Goal: Obtain resource: Download file/media

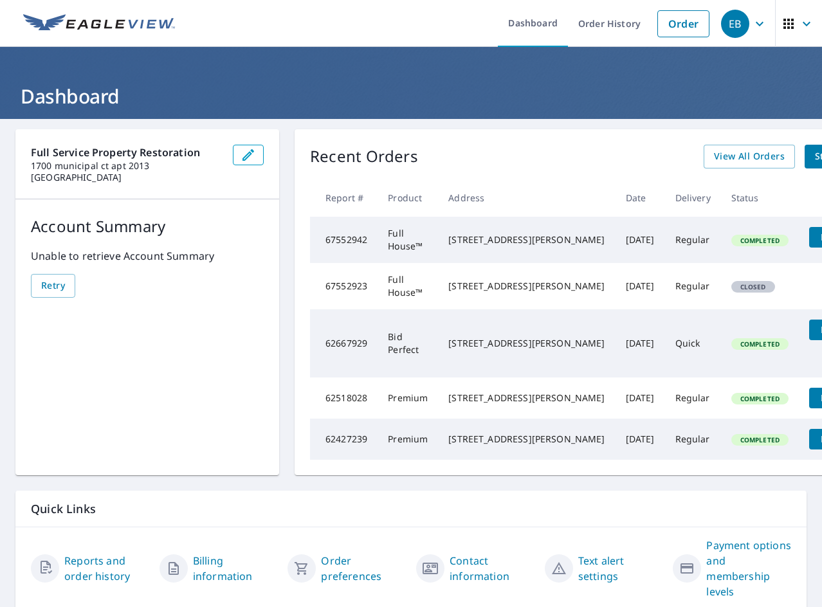
scroll to position [0, 45]
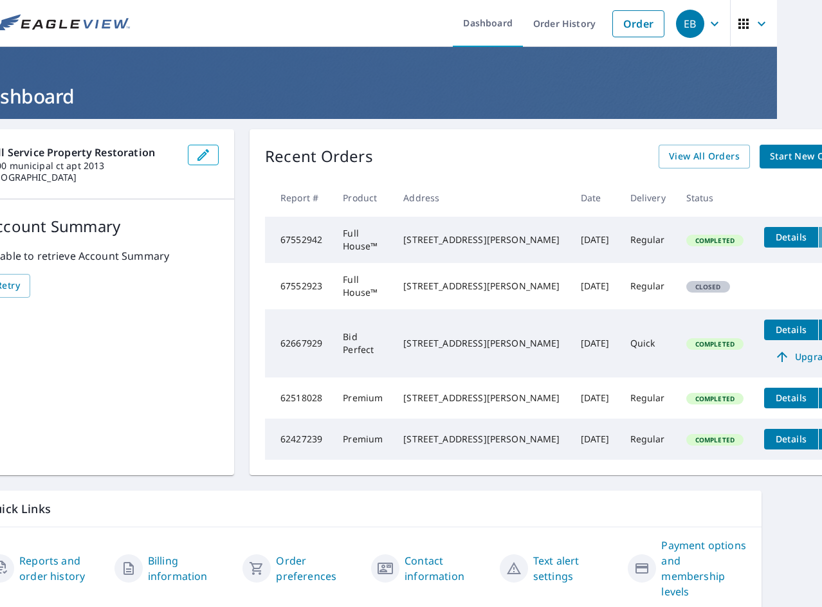
click at [821, 233] on icon "filesDropdownBtn-67552942" at bounding box center [831, 237] width 15 height 15
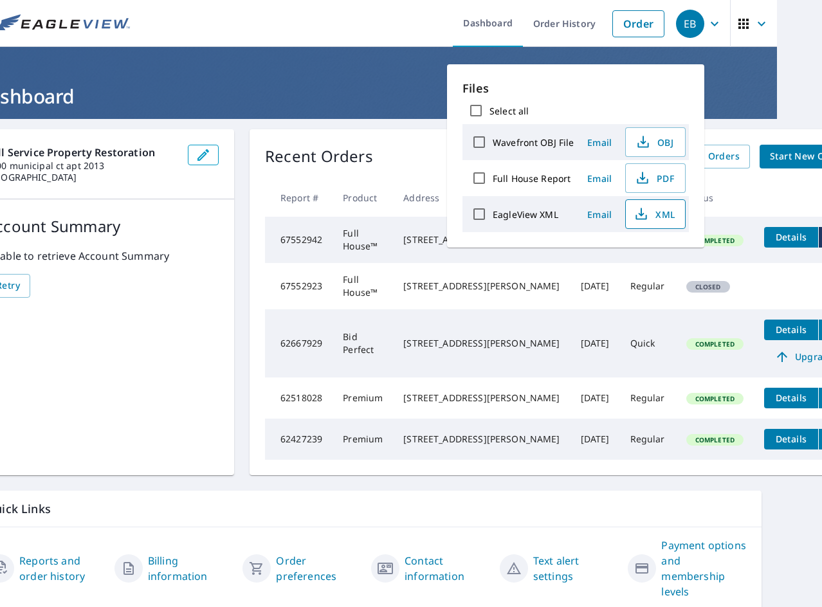
click at [636, 218] on icon "button" at bounding box center [640, 213] width 15 height 15
click at [480, 211] on input "EagleView XML" at bounding box center [479, 214] width 27 height 27
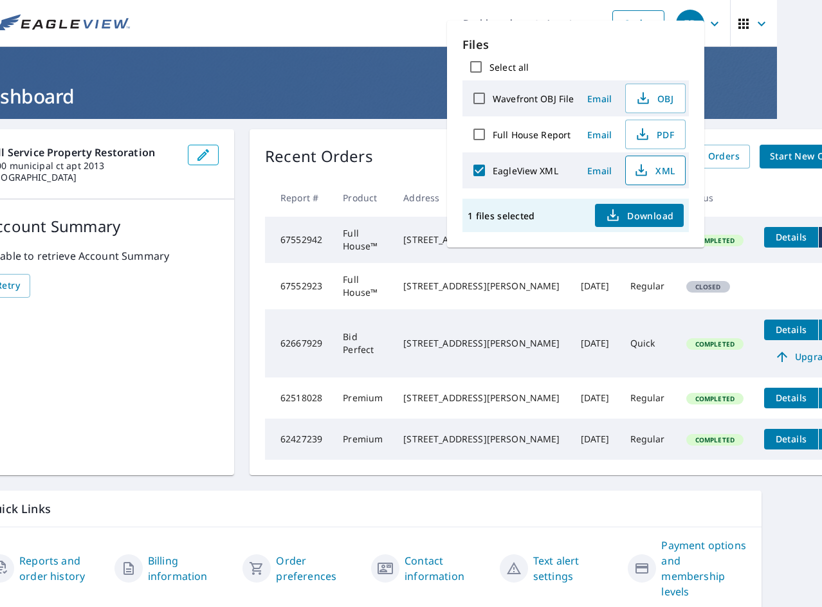
click at [523, 171] on label "EagleView XML" at bounding box center [526, 171] width 66 height 12
click at [493, 171] on input "EagleView XML" at bounding box center [479, 170] width 27 height 27
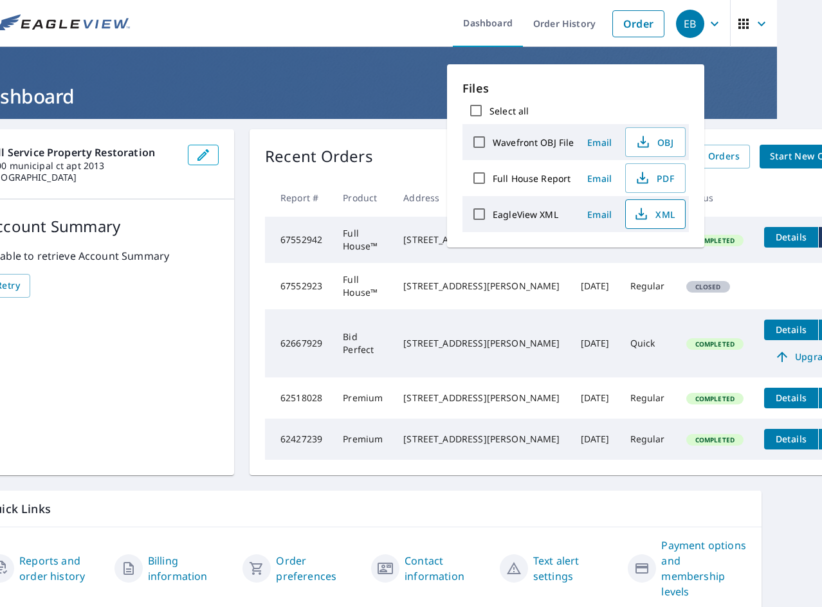
click at [525, 211] on label "EagleView XML" at bounding box center [526, 214] width 66 height 12
click at [493, 211] on input "EagleView XML" at bounding box center [479, 214] width 27 height 27
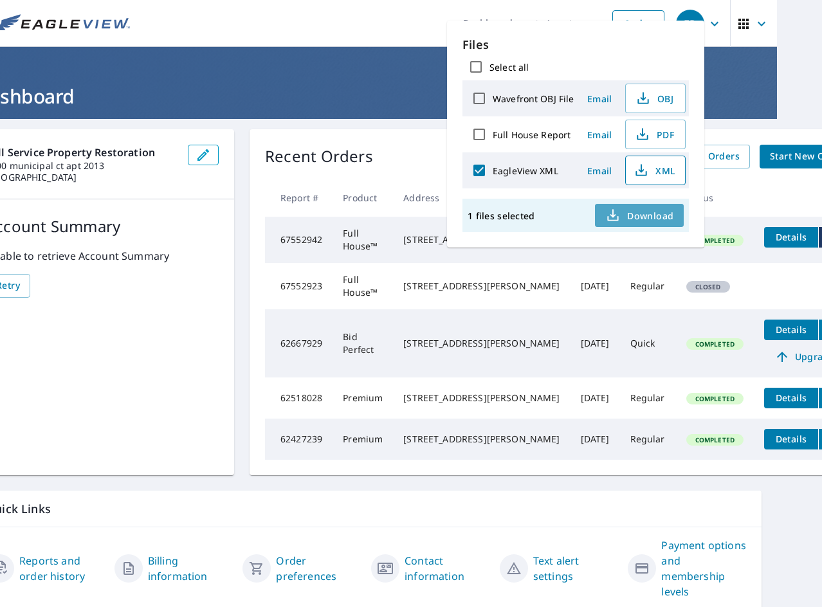
click at [621, 215] on span "Download" at bounding box center [639, 215] width 68 height 15
click at [509, 172] on label "EagleView XML" at bounding box center [526, 171] width 66 height 12
click at [493, 172] on input "EagleView XML" at bounding box center [479, 170] width 27 height 27
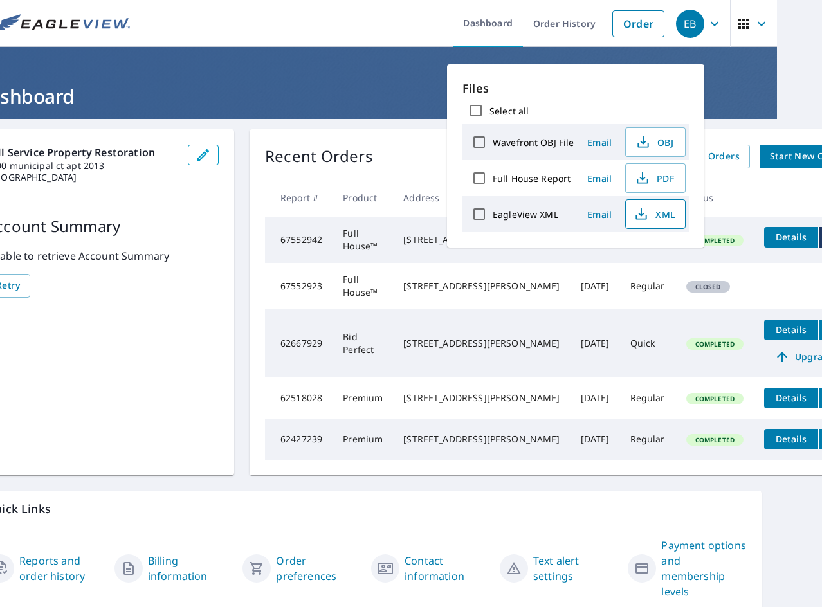
click at [534, 209] on label "EagleView XML" at bounding box center [526, 214] width 66 height 12
click at [493, 209] on input "EagleView XML" at bounding box center [479, 214] width 27 height 27
checkbox input "true"
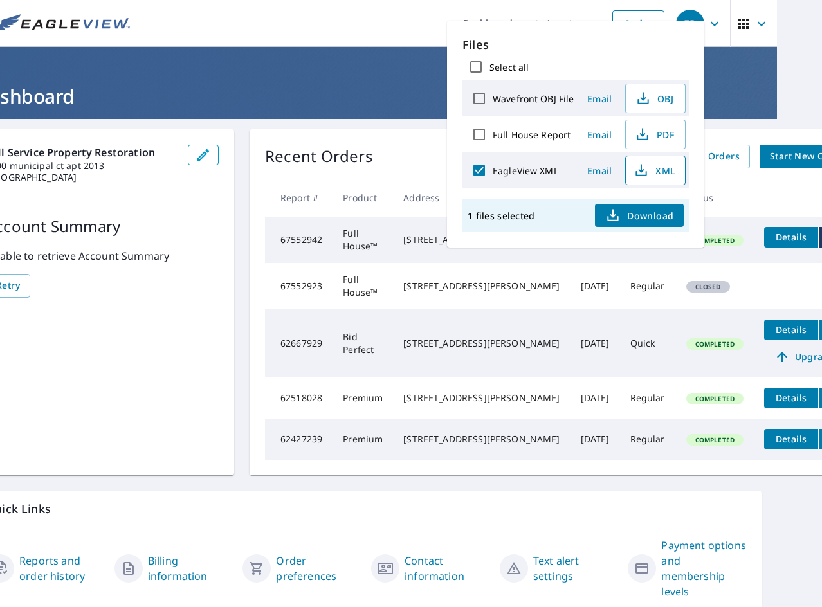
click at [363, 46] on ul "Dashboard Order History Order" at bounding box center [404, 23] width 533 height 47
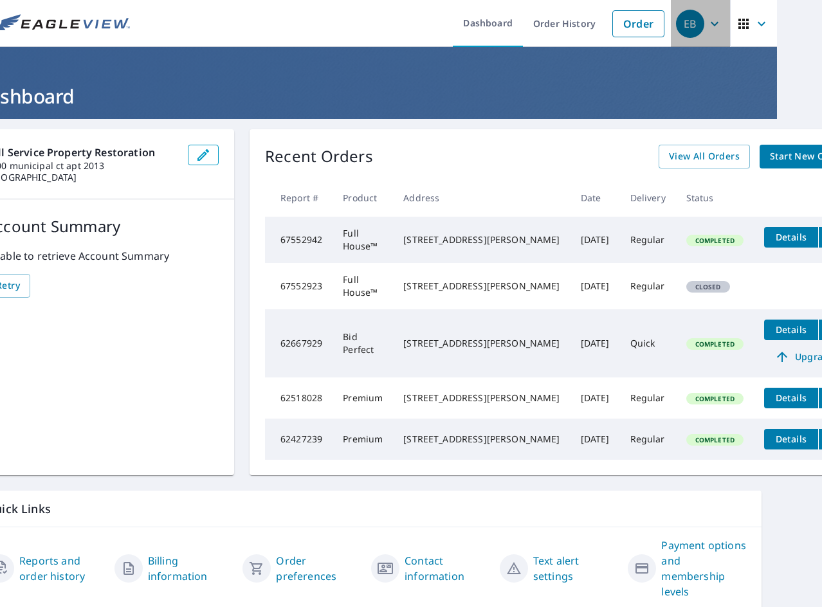
click at [714, 24] on span "EB" at bounding box center [700, 23] width 49 height 31
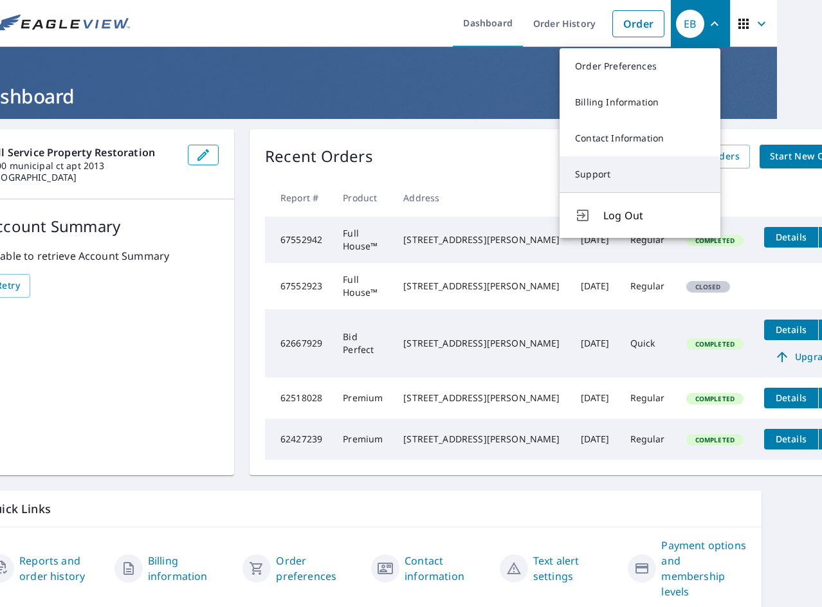
click at [612, 164] on link "Support" at bounding box center [639, 174] width 161 height 36
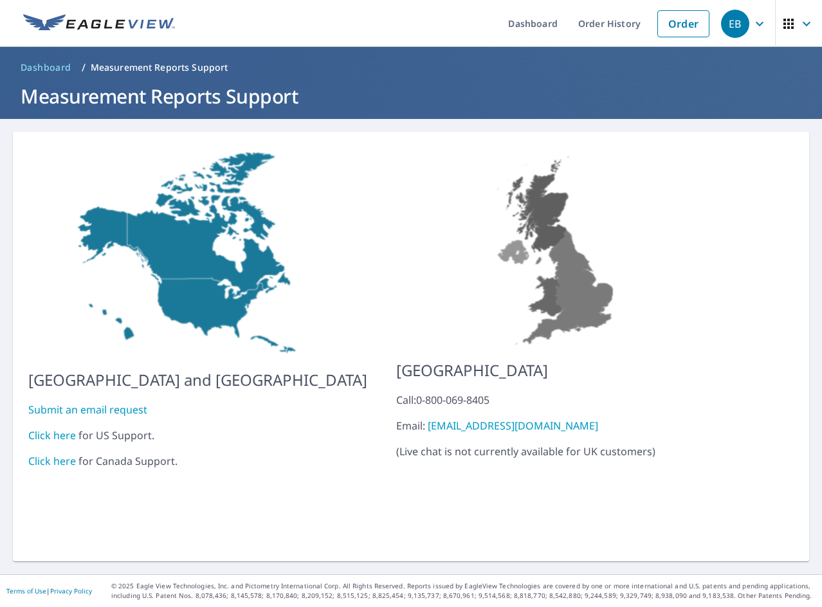
click at [64, 428] on link "Click here" at bounding box center [52, 435] width 48 height 14
click at [55, 428] on link "Click here" at bounding box center [52, 435] width 48 height 14
click at [624, 23] on link "Order History" at bounding box center [609, 23] width 83 height 47
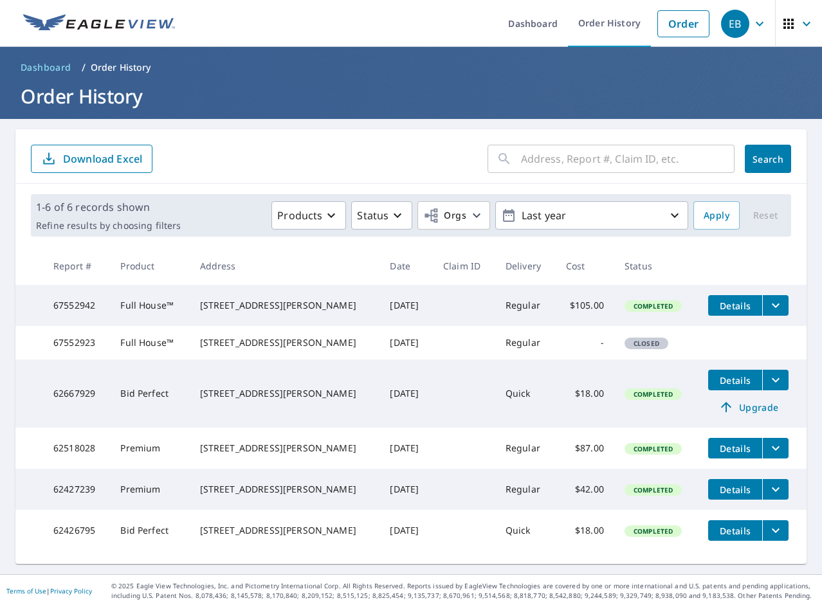
click at [777, 312] on td "Details" at bounding box center [752, 305] width 109 height 41
click at [768, 312] on icon "filesDropdownBtn-67552942" at bounding box center [775, 305] width 15 height 15
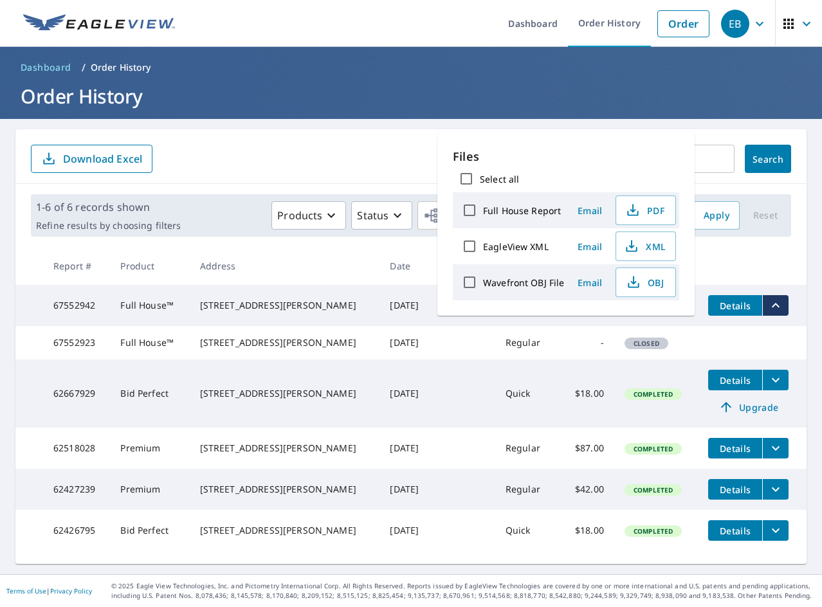
click at [768, 312] on icon "filesDropdownBtn-67552942" at bounding box center [775, 305] width 15 height 15
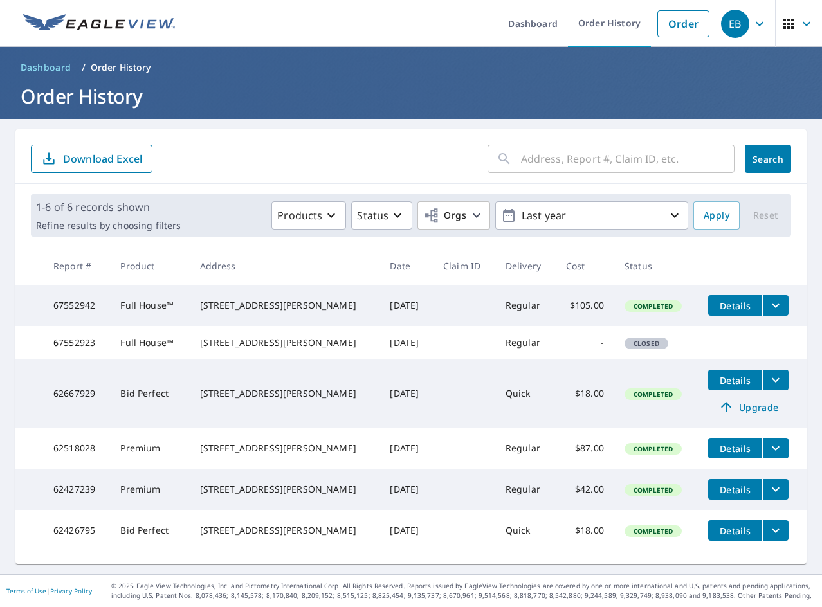
click at [768, 388] on icon "filesDropdownBtn-62667929" at bounding box center [775, 379] width 15 height 15
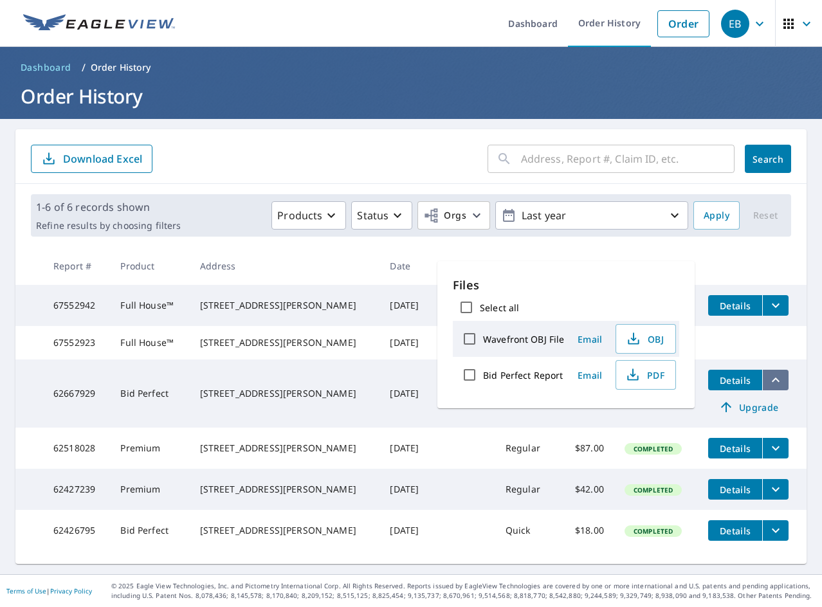
click at [768, 388] on icon "filesDropdownBtn-62667929" at bounding box center [775, 379] width 15 height 15
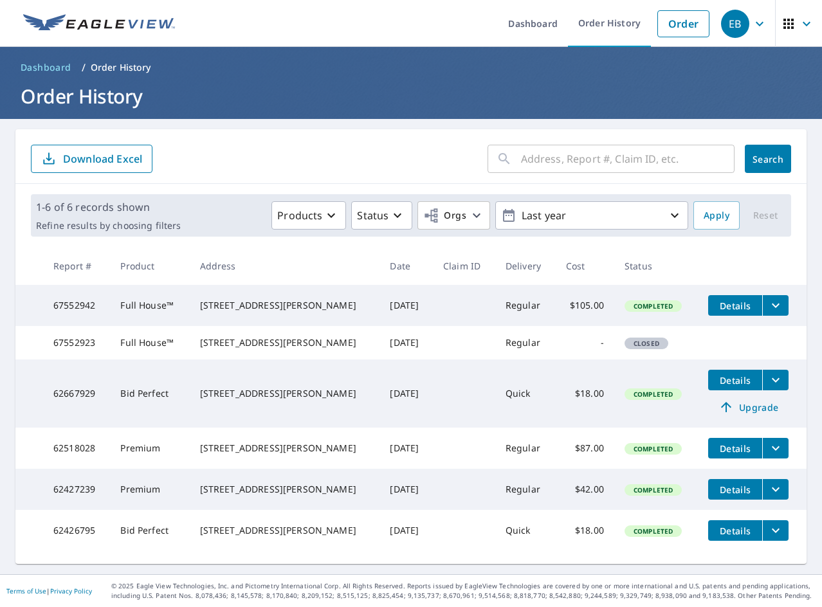
click at [768, 311] on icon "filesDropdownBtn-67552942" at bounding box center [775, 305] width 15 height 15
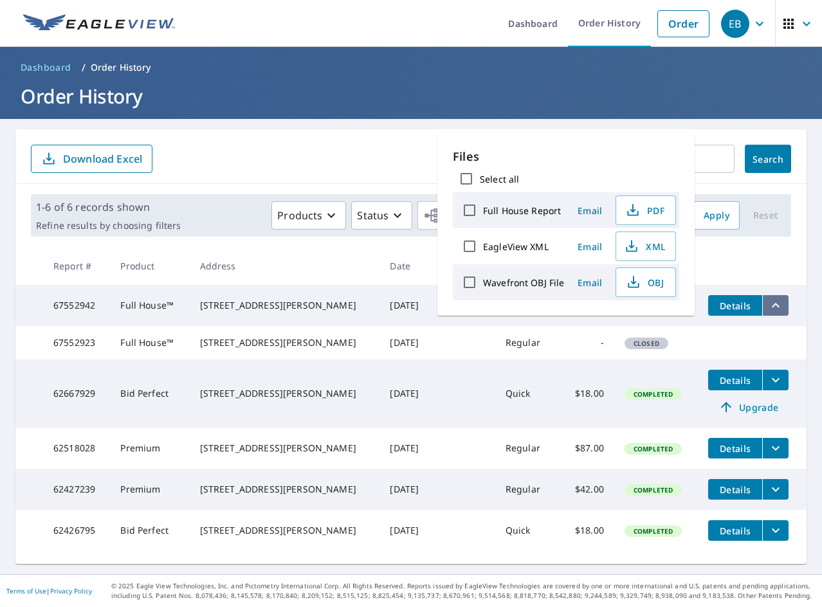
click at [768, 311] on icon "filesDropdownBtn-67552942" at bounding box center [775, 305] width 15 height 15
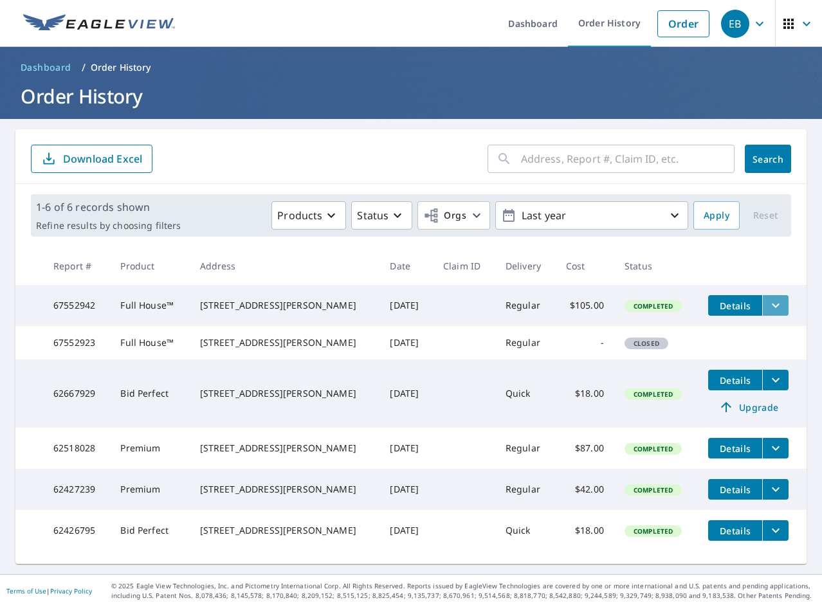
click at [768, 311] on icon "filesDropdownBtn-67552942" at bounding box center [775, 305] width 15 height 15
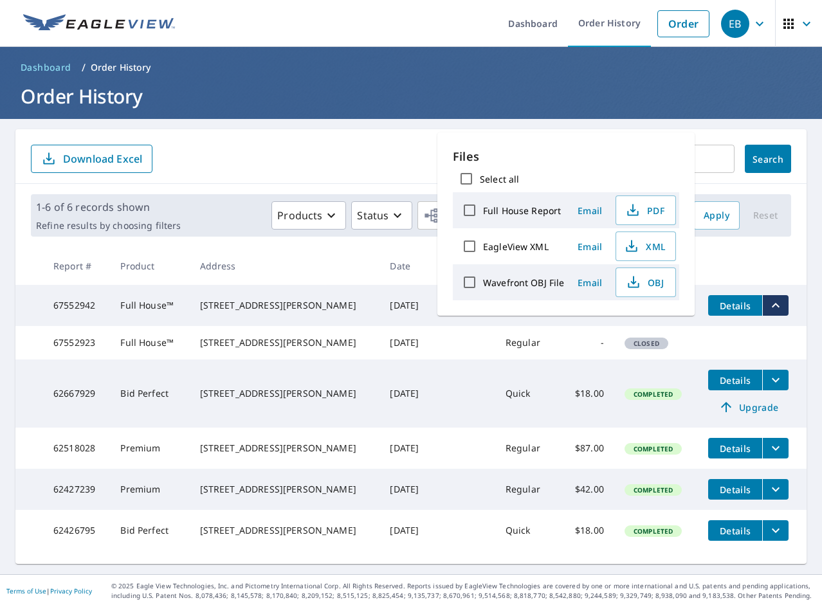
click at [518, 248] on label "EagleView XML" at bounding box center [516, 247] width 66 height 12
click at [483, 248] on input "EagleView XML" at bounding box center [469, 246] width 27 height 27
checkbox input "true"
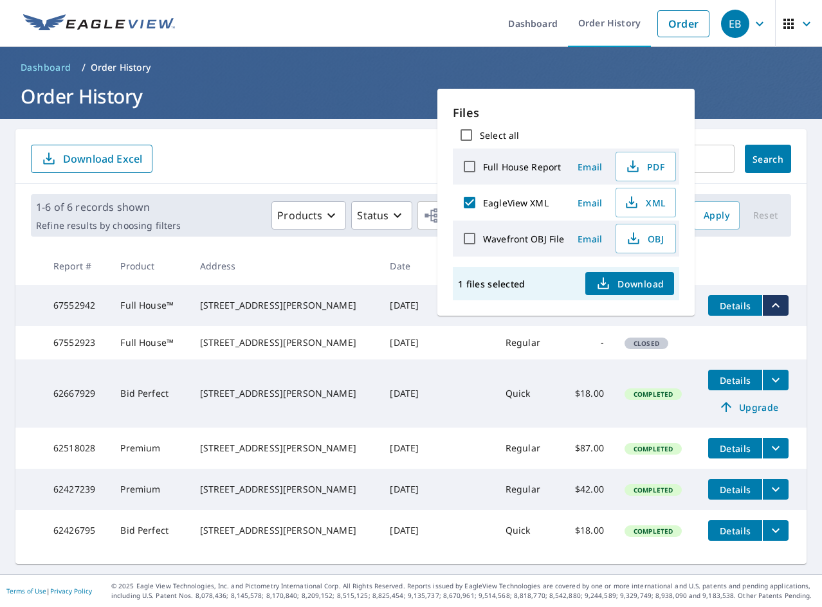
click at [624, 282] on span "Download" at bounding box center [629, 283] width 68 height 15
click at [743, 259] on th at bounding box center [752, 266] width 109 height 38
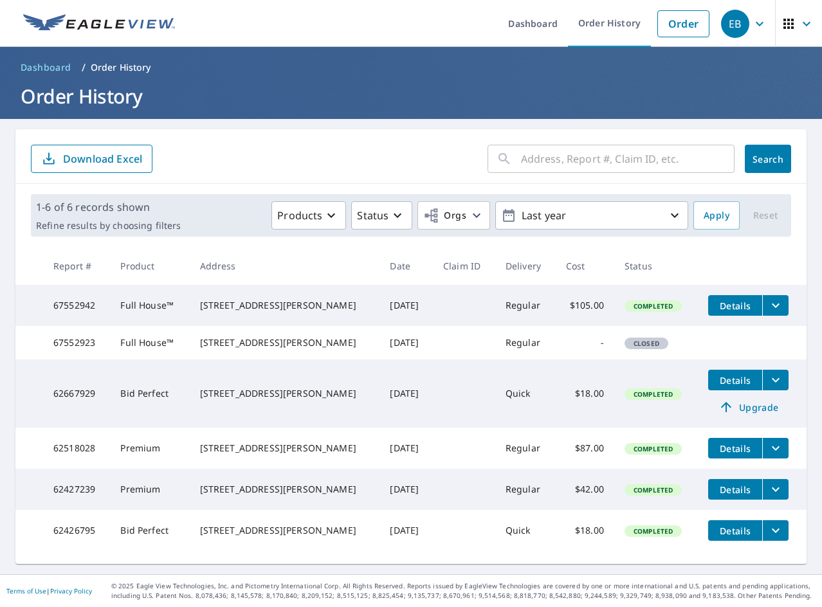
click at [772, 305] on icon "filesDropdownBtn-67552942" at bounding box center [776, 306] width 8 height 5
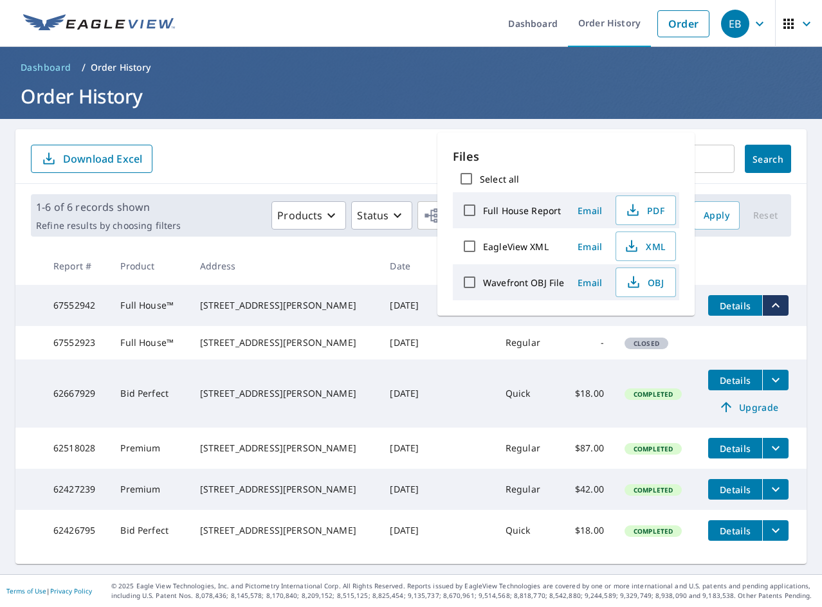
click at [772, 305] on icon "filesDropdownBtn-67552942" at bounding box center [776, 305] width 8 height 5
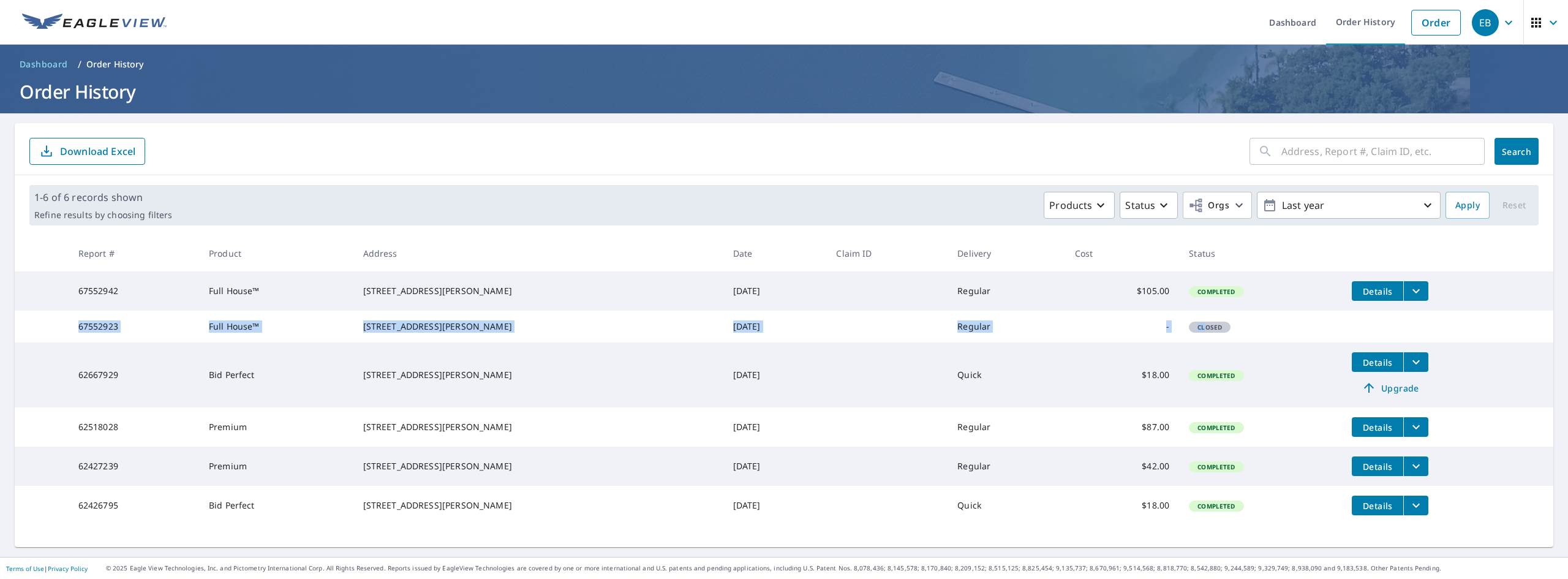
drag, startPoint x: 1342, startPoint y: 339, endPoint x: 1188, endPoint y: 337, distance: 154.0
click at [782, 337] on tr "67552923 Full House™ [STREET_ADDRESS][PERSON_NAME] [DATE] Regular - Closed" at bounding box center [783, 326] width 1538 height 31
click at [782, 329] on td "Closed" at bounding box center [1260, 326] width 163 height 31
click at [782, 294] on icon "filesDropdownBtn-67552942" at bounding box center [1416, 290] width 14 height 14
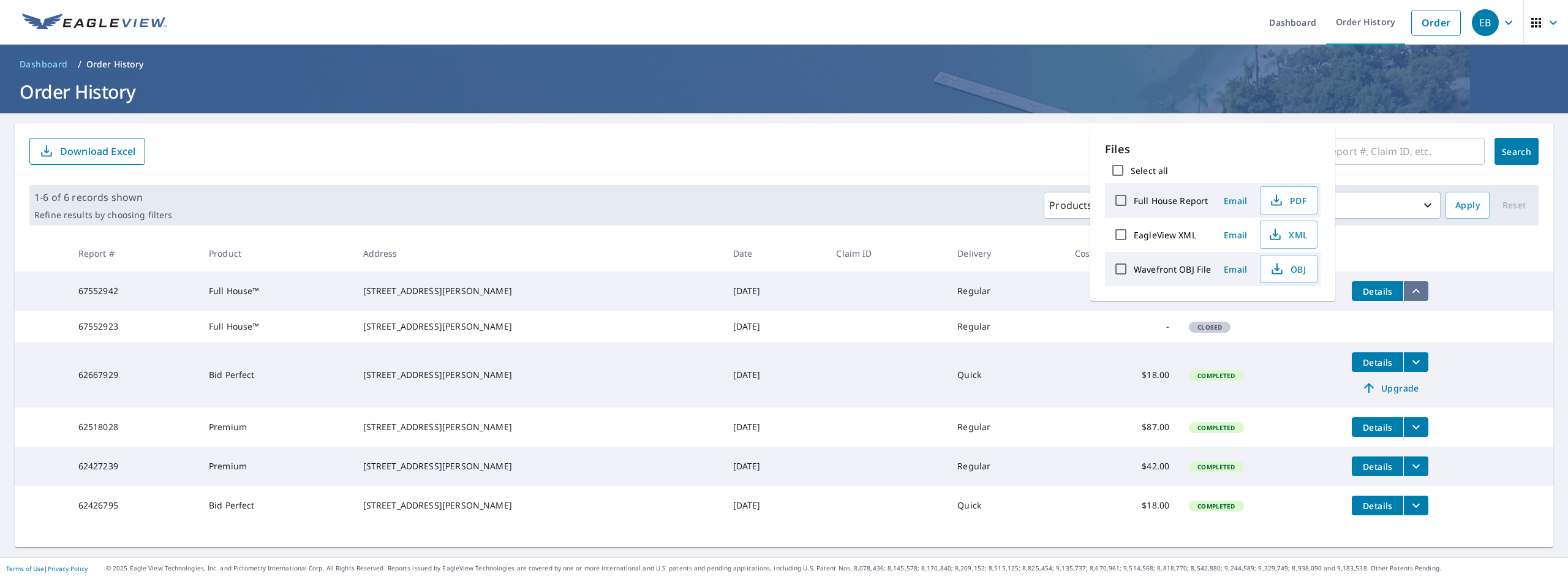
click at [782, 294] on icon "filesDropdownBtn-67552942" at bounding box center [1416, 290] width 14 height 14
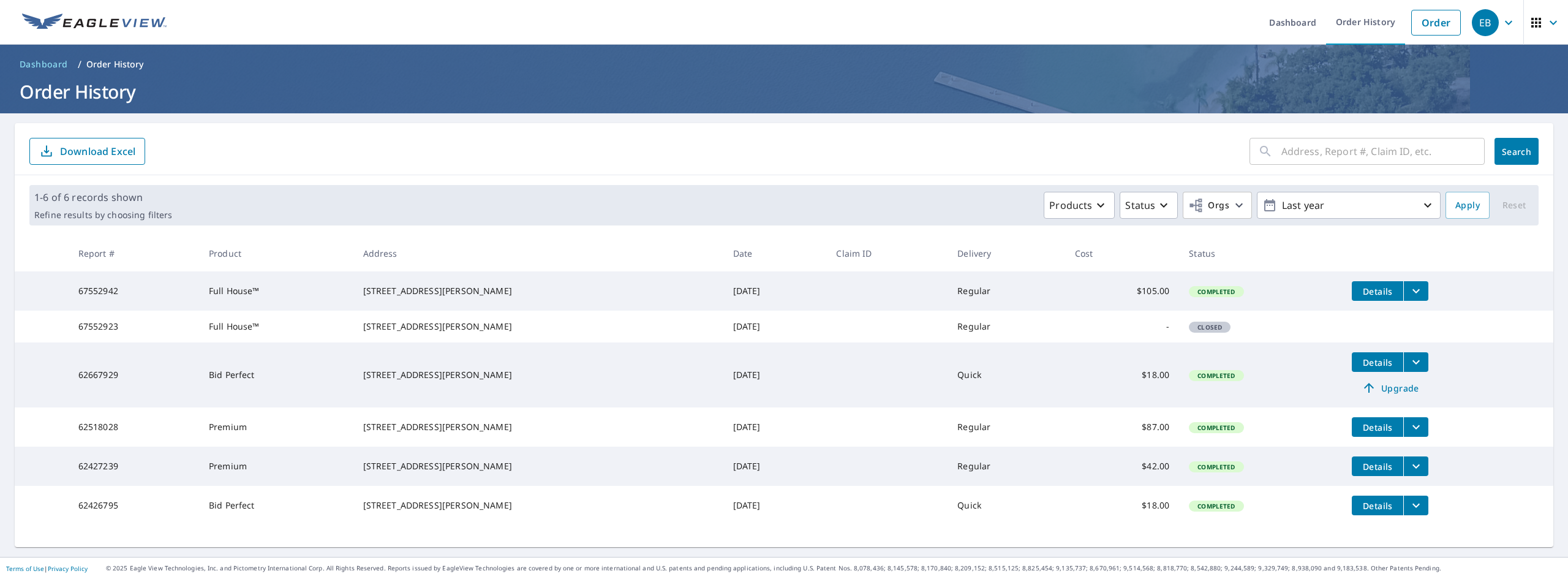
click at [382, 288] on div "[STREET_ADDRESS][PERSON_NAME]" at bounding box center [538, 290] width 351 height 12
click at [275, 288] on td "Full House™" at bounding box center [276, 290] width 154 height 39
click at [116, 301] on td "67552942" at bounding box center [133, 290] width 131 height 39
drag, startPoint x: 121, startPoint y: 296, endPoint x: 60, endPoint y: 296, distance: 61.0
click at [60, 296] on tr "67552942 Full House™ [STREET_ADDRESS][PERSON_NAME] [DATE] Regular $105.00 Compl…" at bounding box center [783, 290] width 1538 height 39
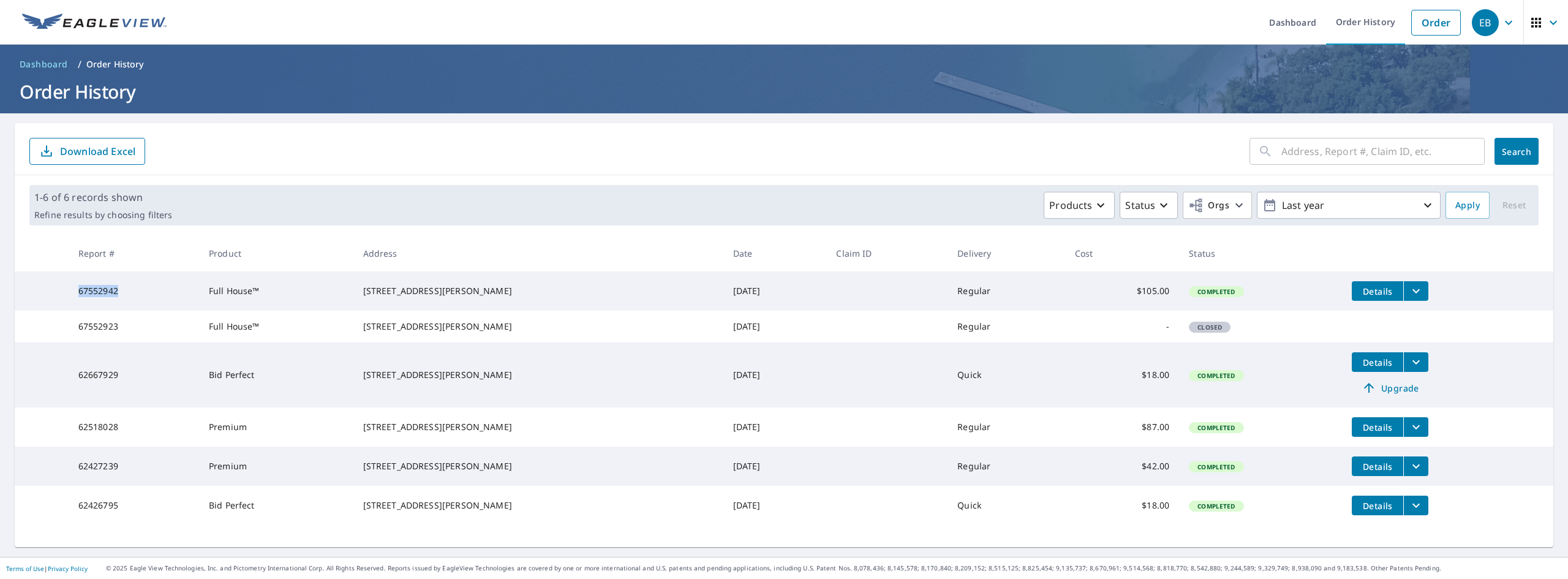
click at [112, 288] on td "67552942" at bounding box center [133, 290] width 131 height 39
click at [145, 284] on td "67552942" at bounding box center [133, 290] width 131 height 39
drag, startPoint x: 119, startPoint y: 298, endPoint x: 92, endPoint y: 286, distance: 29.5
click at [92, 286] on td "67552942" at bounding box center [133, 290] width 131 height 39
click at [87, 297] on td "67552942" at bounding box center [133, 290] width 131 height 39
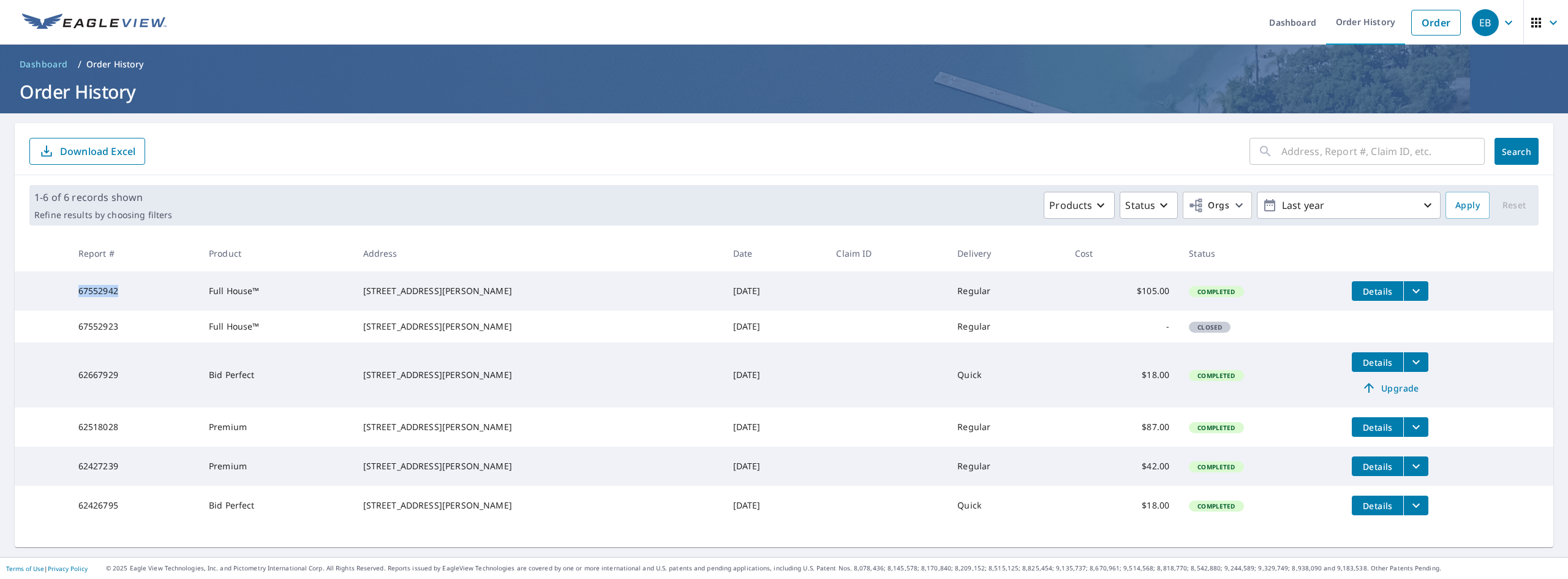
drag, startPoint x: 74, startPoint y: 296, endPoint x: 127, endPoint y: 296, distance: 53.0
click at [127, 296] on td "67552942" at bounding box center [133, 290] width 131 height 39
click at [782, 341] on tr "67552923 Full House™ [STREET_ADDRESS][PERSON_NAME] [DATE] Regular - Closed" at bounding box center [783, 326] width 1538 height 31
drag, startPoint x: 121, startPoint y: 298, endPoint x: 98, endPoint y: 298, distance: 23.0
click at [79, 296] on td "67552942" at bounding box center [133, 290] width 131 height 39
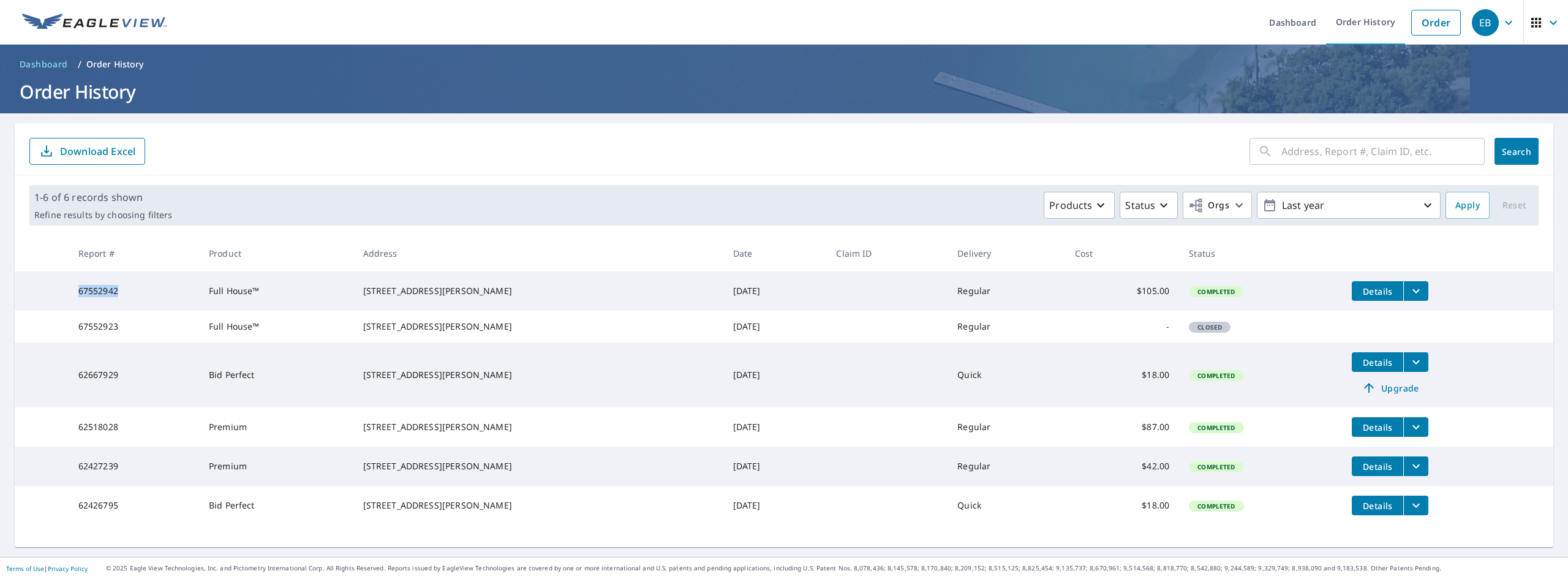
click at [99, 298] on td "67552942" at bounding box center [133, 290] width 131 height 39
click at [105, 296] on td "67552942" at bounding box center [133, 290] width 131 height 39
click at [106, 296] on td "67552942" at bounding box center [133, 290] width 131 height 39
click at [106, 297] on td "67552942" at bounding box center [133, 290] width 131 height 39
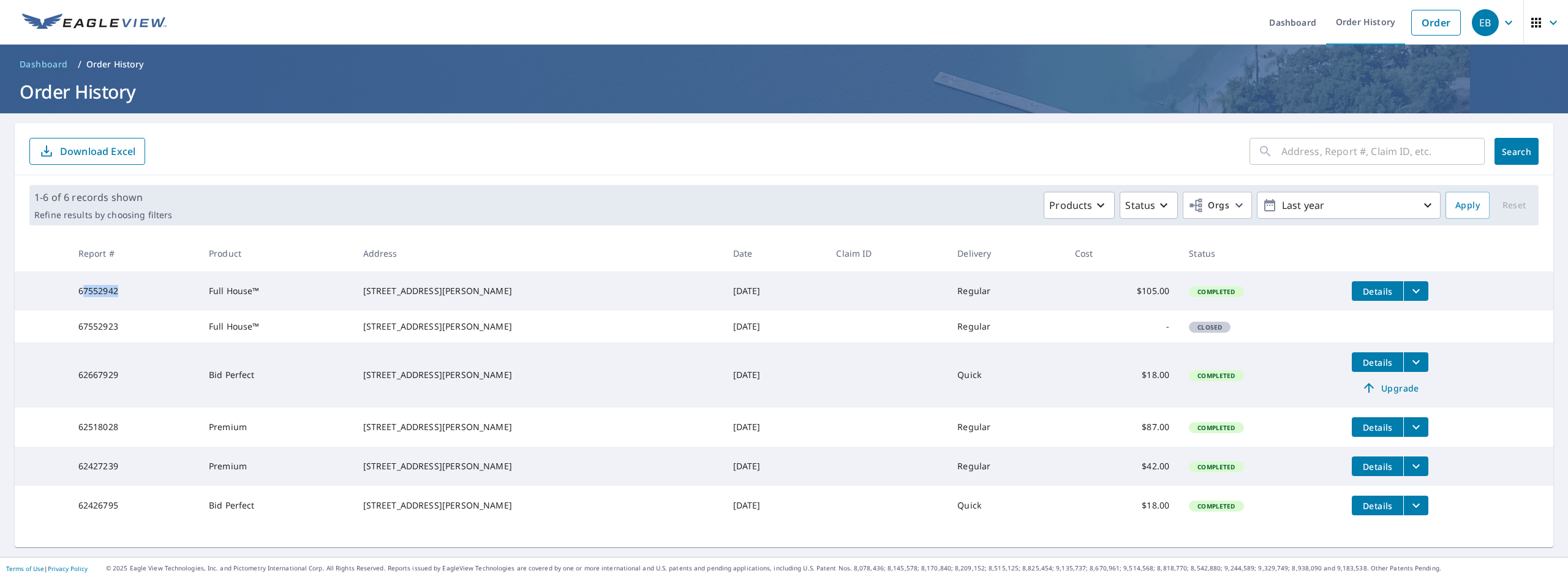
drag, startPoint x: 86, startPoint y: 294, endPoint x: 143, endPoint y: 298, distance: 57.1
click at [150, 298] on td "67552942" at bounding box center [133, 290] width 131 height 39
click at [135, 298] on td "67552942" at bounding box center [133, 290] width 131 height 39
drag, startPoint x: 122, startPoint y: 300, endPoint x: 81, endPoint y: 301, distance: 41.0
click at [81, 301] on td "67552942" at bounding box center [133, 290] width 131 height 39
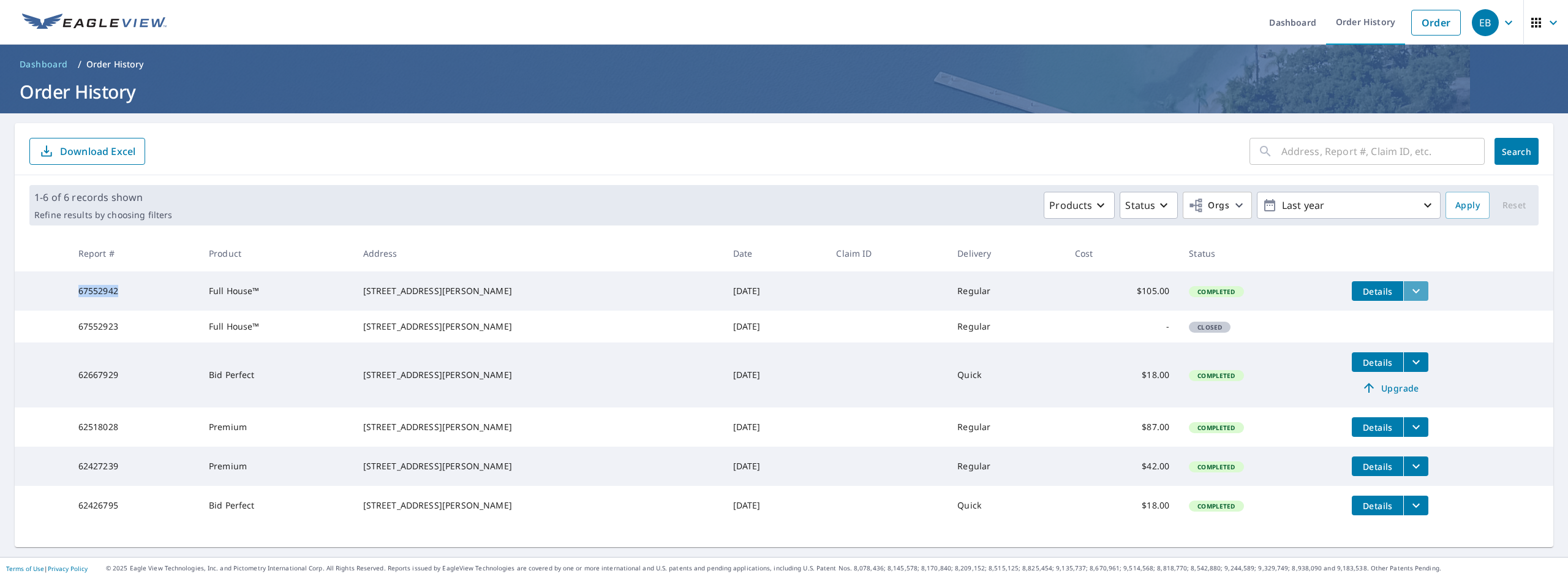
click at [782, 295] on icon "filesDropdownBtn-67552942" at bounding box center [1416, 290] width 14 height 14
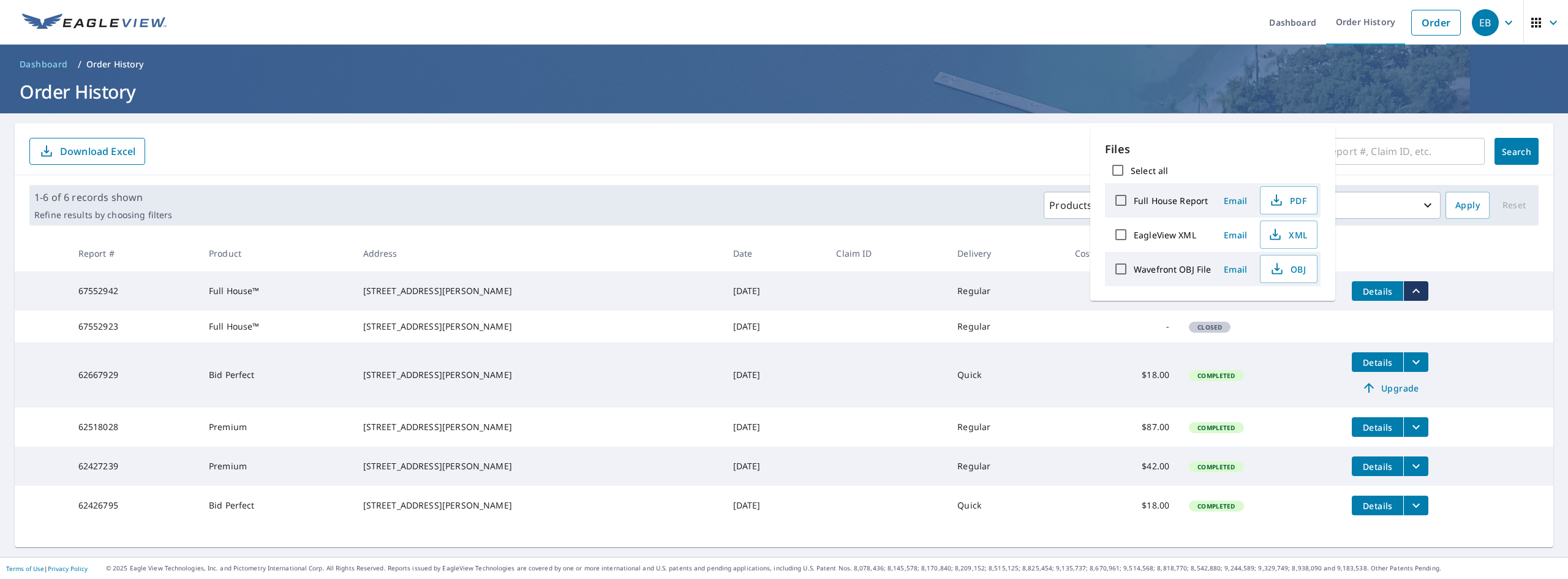
click at [782, 236] on label "EagleView XML" at bounding box center [1165, 235] width 63 height 11
click at [782, 236] on input "EagleView XML" at bounding box center [1120, 234] width 26 height 26
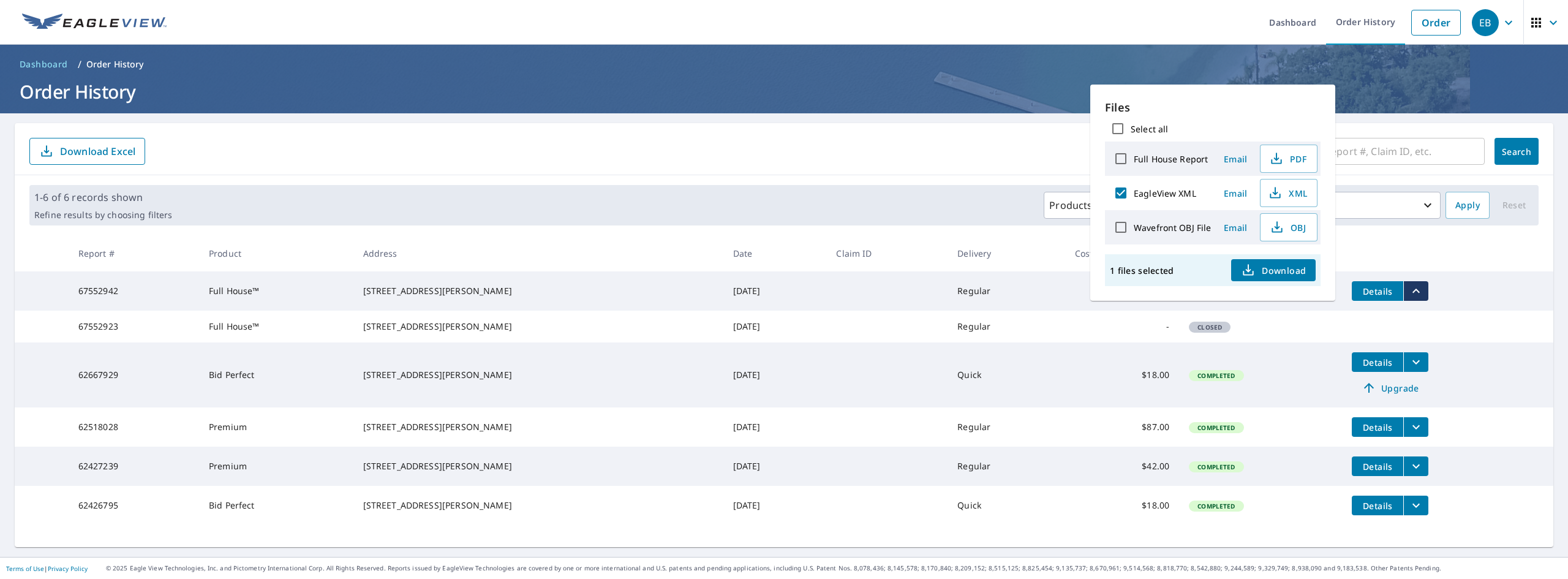
click at [782, 188] on label "EagleView XML" at bounding box center [1165, 193] width 63 height 11
click at [782, 188] on input "EagleView XML" at bounding box center [1120, 192] width 26 height 26
checkbox input "false"
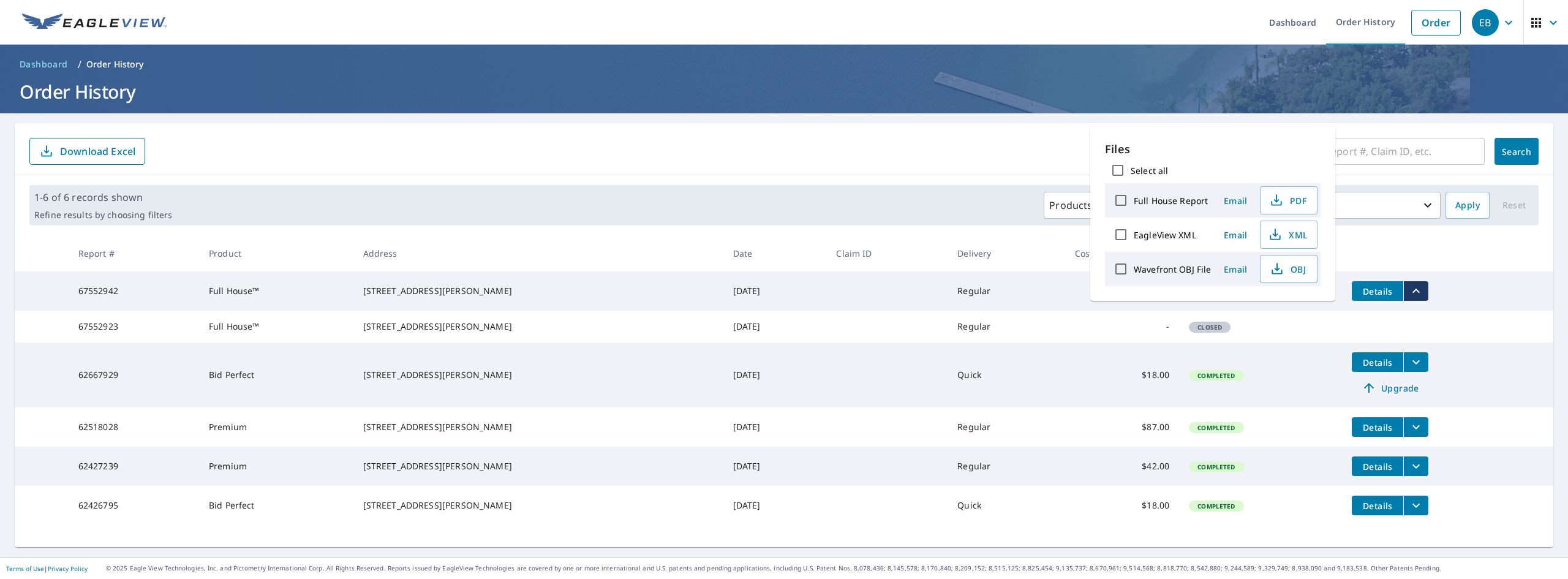
click at [782, 239] on th at bounding box center [1448, 253] width 211 height 36
